Goal: Task Accomplishment & Management: Manage account settings

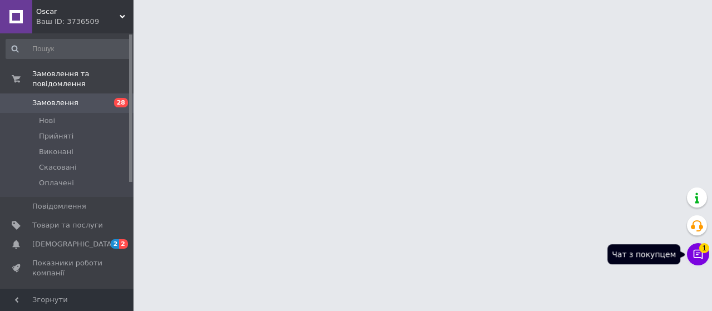
click at [696, 252] on icon at bounding box center [697, 254] width 11 height 11
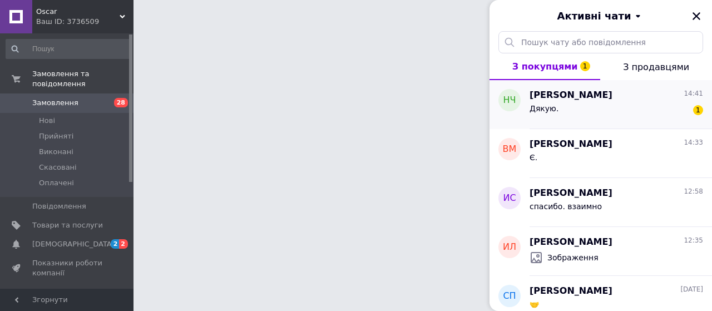
click at [605, 104] on div "Дякую. 1" at bounding box center [615, 111] width 173 height 18
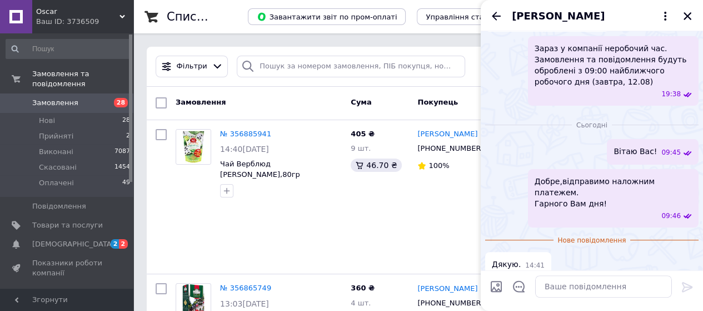
scroll to position [55, 0]
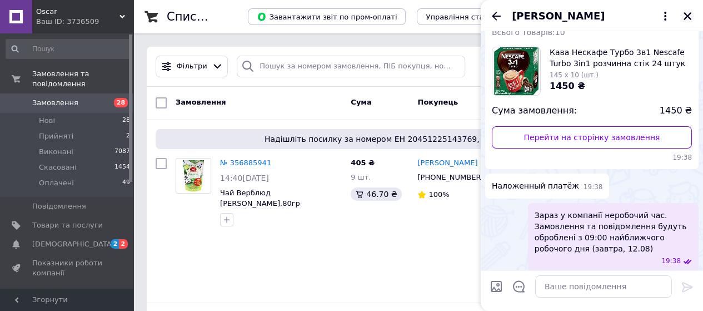
click at [689, 17] on icon "Закрити" at bounding box center [688, 16] width 10 height 10
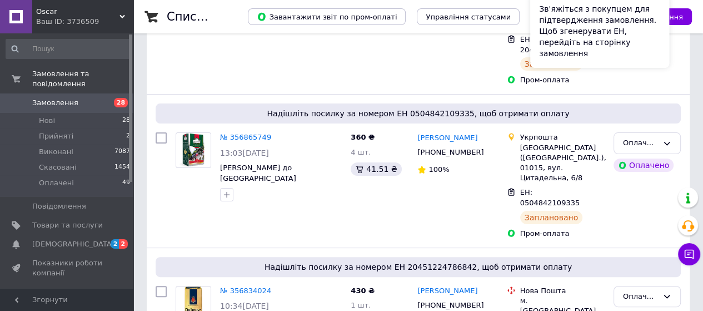
scroll to position [222, 0]
